Goal: Task Accomplishment & Management: Complete application form

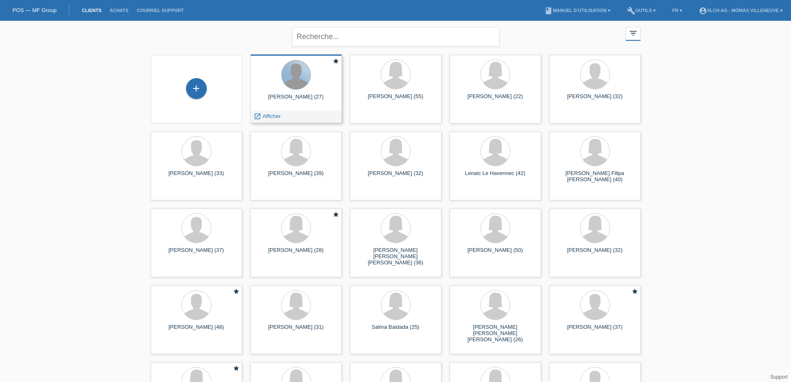
click at [287, 81] on div at bounding box center [296, 74] width 29 height 29
click at [270, 116] on span "Afficher" at bounding box center [271, 116] width 18 height 6
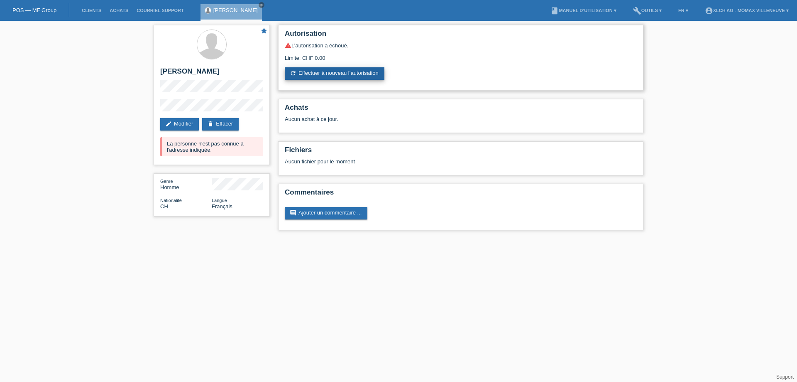
click at [352, 76] on link "refresh Effectuer à nouveau l’autorisation" at bounding box center [335, 73] width 100 height 12
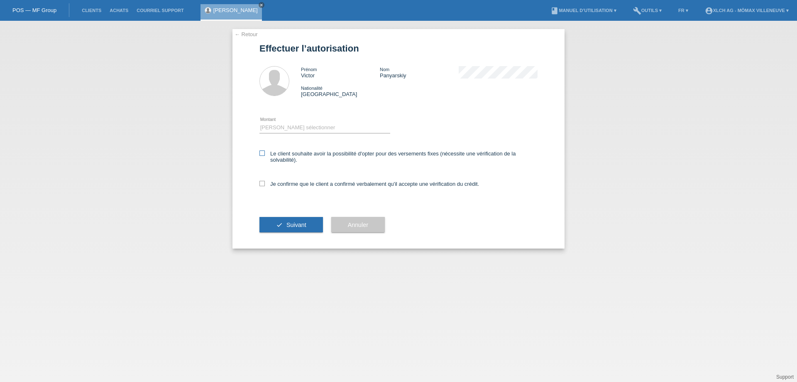
click at [264, 156] on label "Le client souhaite avoir la possibilité d'opter pour des versements fixes (néce…" at bounding box center [399, 156] width 278 height 12
click at [264, 156] on input "Le client souhaite avoir la possibilité d'opter pour des versements fixes (néce…" at bounding box center [262, 152] width 5 height 5
checkbox input "true"
click at [262, 185] on icon at bounding box center [262, 183] width 5 height 5
click at [262, 185] on input "Je confirme que le client a confirmé verbalement qu'il accepte une vérification…" at bounding box center [262, 183] width 5 height 5
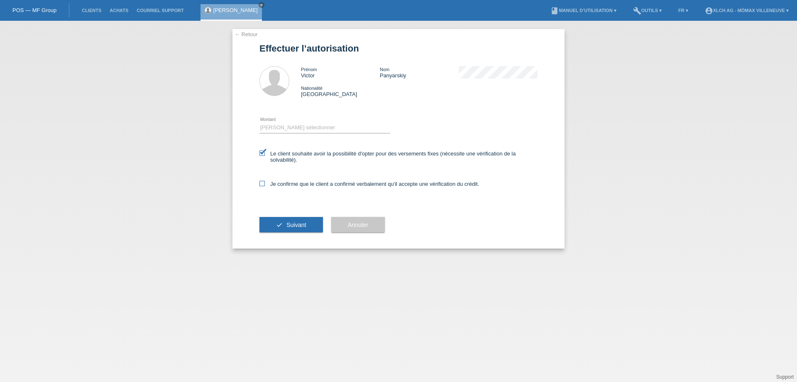
checkbox input "true"
click at [297, 130] on select "Veuillez sélectionner CHF 1.00 - CHF 499.00 CHF 500.00 - CHF 1'999.00 CHF 2'000…" at bounding box center [325, 128] width 131 height 10
select select "3"
click at [260, 123] on select "Veuillez sélectionner CHF 1.00 - CHF 499.00 CHF 500.00 - CHF 1'999.00 CHF 2'000…" at bounding box center [325, 128] width 131 height 10
click at [297, 221] on button "check Suivant" at bounding box center [292, 225] width 64 height 16
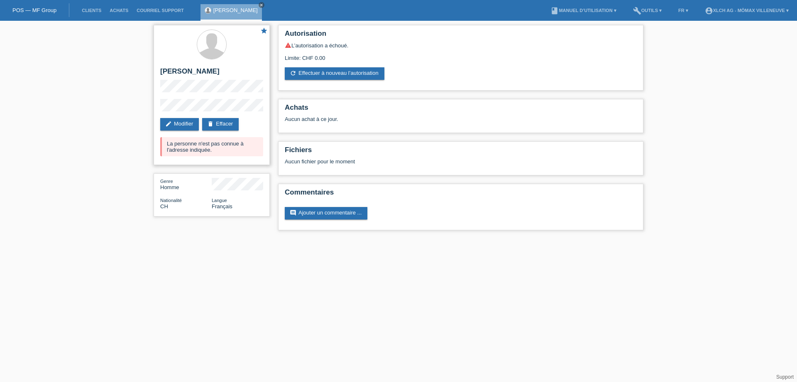
click at [201, 155] on div "La personne n'est pas connue à l'adresse indiquée." at bounding box center [211, 146] width 103 height 19
click at [157, 10] on link "Courriel Support" at bounding box center [159, 10] width 55 height 5
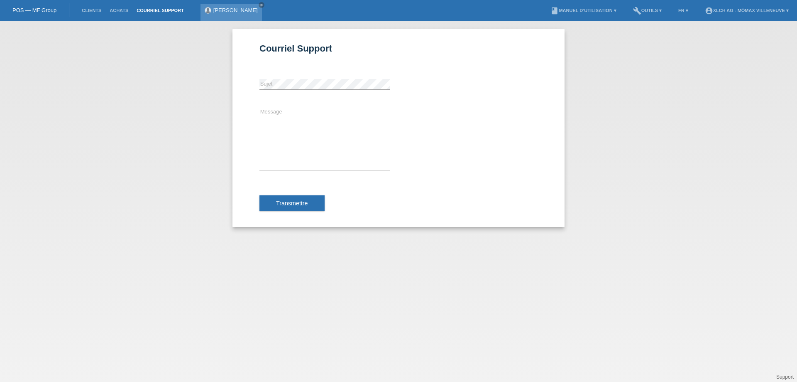
click at [235, 10] on link "[PERSON_NAME]" at bounding box center [235, 10] width 44 height 6
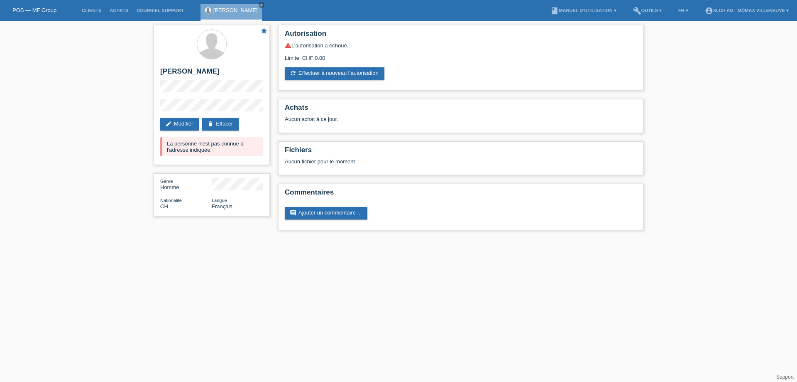
click at [746, 7] on li "account_circle XLCH AG - Mömax Villeneuve ▾" at bounding box center [747, 10] width 92 height 21
click at [744, 14] on li "account_circle XLCH AG - Mömax Villeneuve ▾" at bounding box center [747, 10] width 92 height 21
click at [744, 6] on li "account_circle XLCH AG - Mömax Villeneuve ▾" at bounding box center [747, 10] width 92 height 21
click at [743, 10] on link "account_circle XLCH AG - Mömax Villeneuve ▾" at bounding box center [747, 10] width 92 height 5
click at [653, 41] on div "star Victor Panyarskiy edit Modifier delete Effacer La personne n'est pas connu…" at bounding box center [398, 130] width 797 height 218
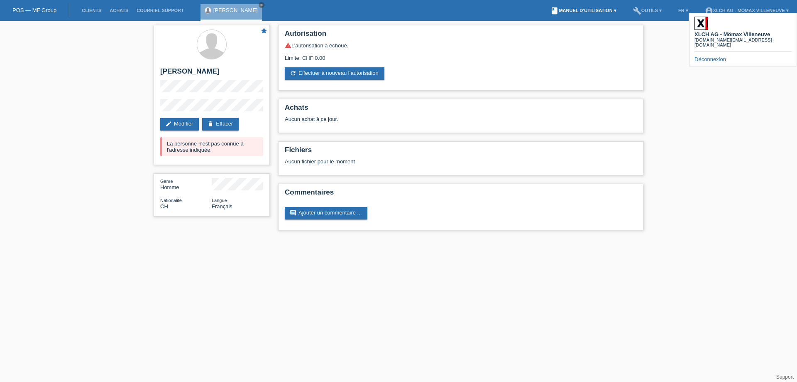
click at [586, 11] on link "book Manuel d’utilisation ▾" at bounding box center [584, 10] width 74 height 5
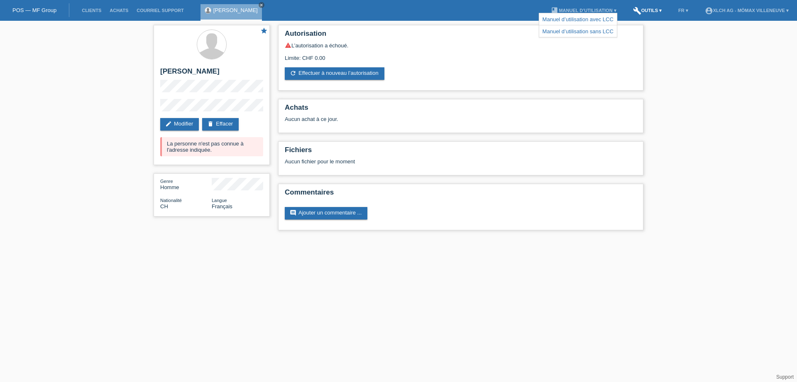
click at [641, 11] on link "build Outils ▾" at bounding box center [647, 10] width 37 height 5
click at [670, 228] on div "star Victor Panyarskiy edit Modifier delete Effacer La personne n'est pas connu…" at bounding box center [398, 130] width 797 height 218
drag, startPoint x: 168, startPoint y: 138, endPoint x: 203, endPoint y: 135, distance: 35.0
click at [209, 133] on div "star Victor Panyarskiy edit Modifier delete Effacer La personne n'est pas connu…" at bounding box center [212, 95] width 116 height 140
drag, startPoint x: 175, startPoint y: 147, endPoint x: 181, endPoint y: 147, distance: 6.6
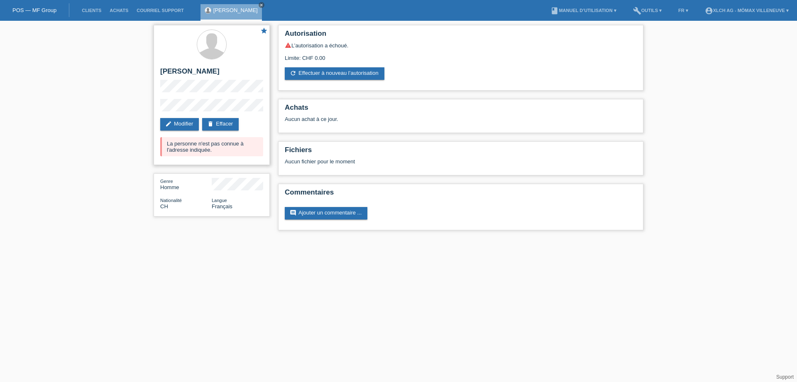
click at [181, 147] on div "La personne n'est pas connue à l'adresse indiquée." at bounding box center [211, 146] width 103 height 19
click at [361, 74] on link "refresh Effectuer à nouveau l’autorisation" at bounding box center [335, 73] width 100 height 12
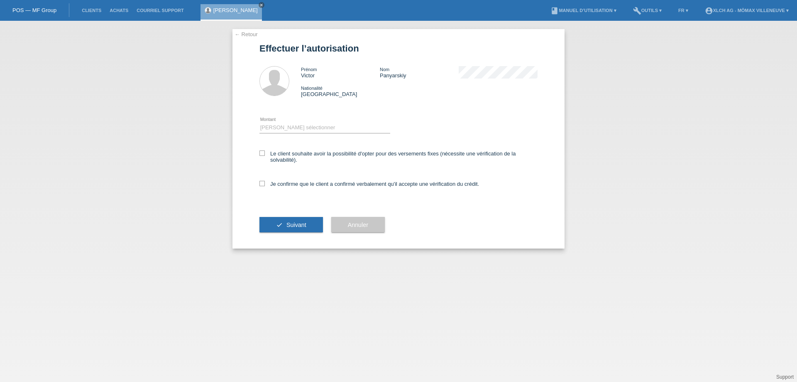
click at [253, 37] on link "← Retour" at bounding box center [246, 34] width 23 height 6
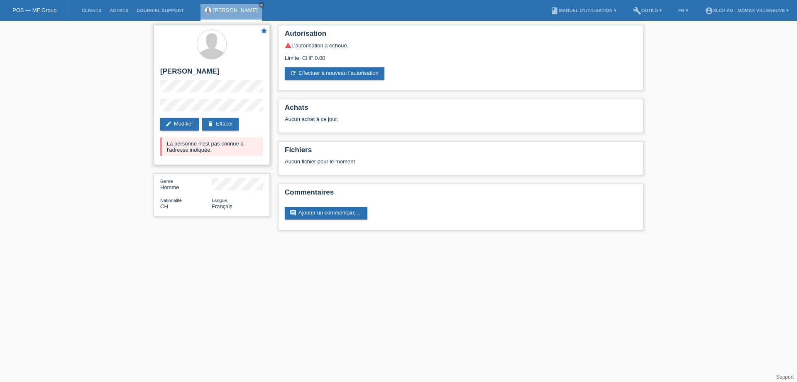
click at [219, 69] on h2 "[PERSON_NAME]" at bounding box center [211, 73] width 103 height 12
click at [344, 78] on link "refresh Effectuer à nouveau l’autorisation" at bounding box center [335, 73] width 100 height 12
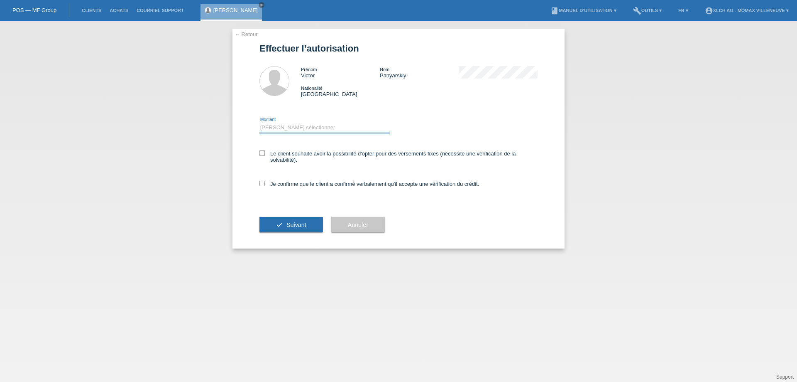
click at [280, 125] on select "Veuillez sélectionner CHF 1.00 - CHF 499.00 CHF 500.00 - CHF 1'999.00 CHF 2'000…" at bounding box center [325, 128] width 131 height 10
select select "2"
click at [260, 123] on select "Veuillez sélectionner CHF 1.00 - CHF 499.00 CHF 500.00 - CHF 1'999.00 CHF 2'000…" at bounding box center [325, 128] width 131 height 10
click at [260, 149] on div "Le client souhaite avoir la possibilité d'opter pour des versements fixes (néce…" at bounding box center [399, 157] width 278 height 30
click at [262, 182] on icon at bounding box center [262, 183] width 5 height 5
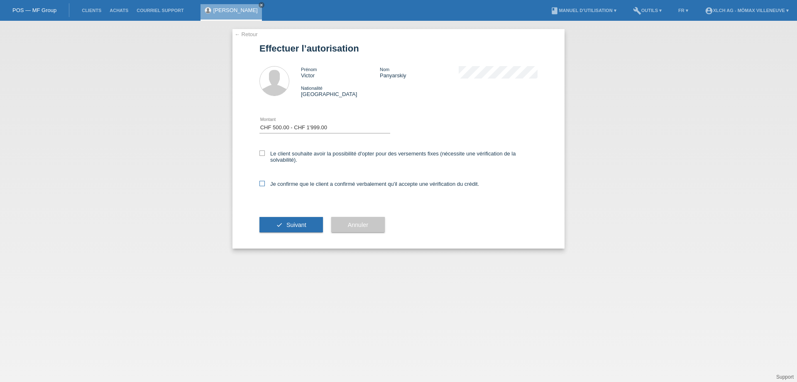
click at [262, 182] on input "Je confirme que le client a confirmé verbalement qu'il accepte une vérification…" at bounding box center [262, 183] width 5 height 5
checkbox input "true"
click at [261, 153] on icon at bounding box center [262, 152] width 5 height 5
click at [261, 153] on input "Le client souhaite avoir la possibilité d'opter pour des versements fixes (néce…" at bounding box center [262, 152] width 5 height 5
checkbox input "true"
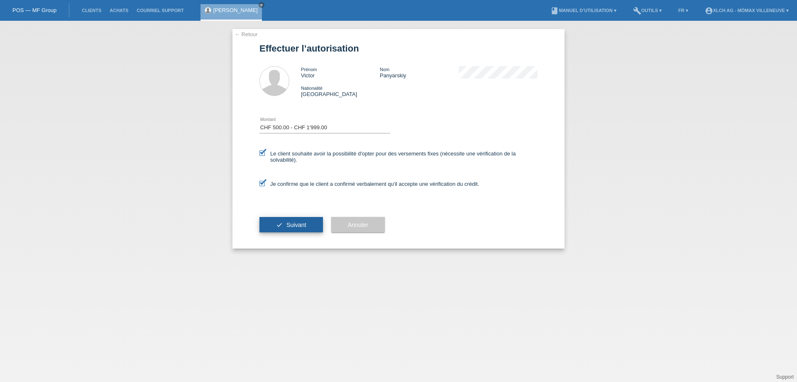
click at [296, 229] on button "check Suivant" at bounding box center [292, 225] width 64 height 16
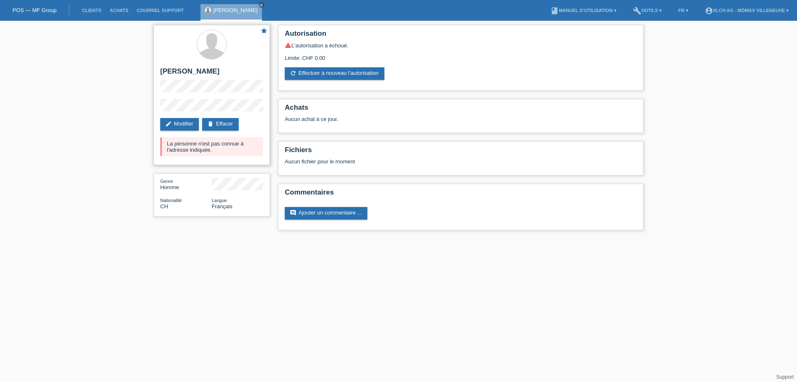
drag, startPoint x: 205, startPoint y: 144, endPoint x: 239, endPoint y: 143, distance: 34.1
click at [233, 143] on div "La personne n'est pas connue à l'adresse indiquée." at bounding box center [211, 146] width 103 height 19
click at [188, 150] on div "La personne n'est pas connue à l'adresse indiquée." at bounding box center [211, 146] width 103 height 19
